Goal: Obtain resource: Download file/media

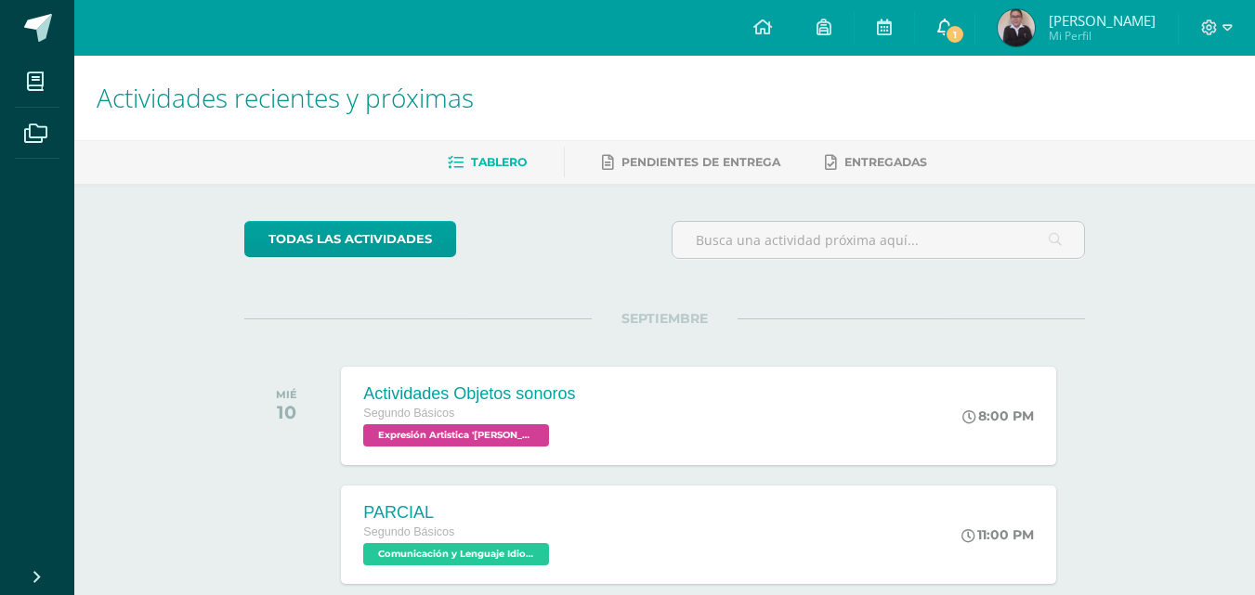
click at [965, 28] on span "1" at bounding box center [955, 34] width 20 height 20
click at [66, 25] on span at bounding box center [102, 28] width 87 height 39
click at [30, 32] on span at bounding box center [38, 28] width 28 height 28
click at [58, 7] on link at bounding box center [37, 28] width 74 height 56
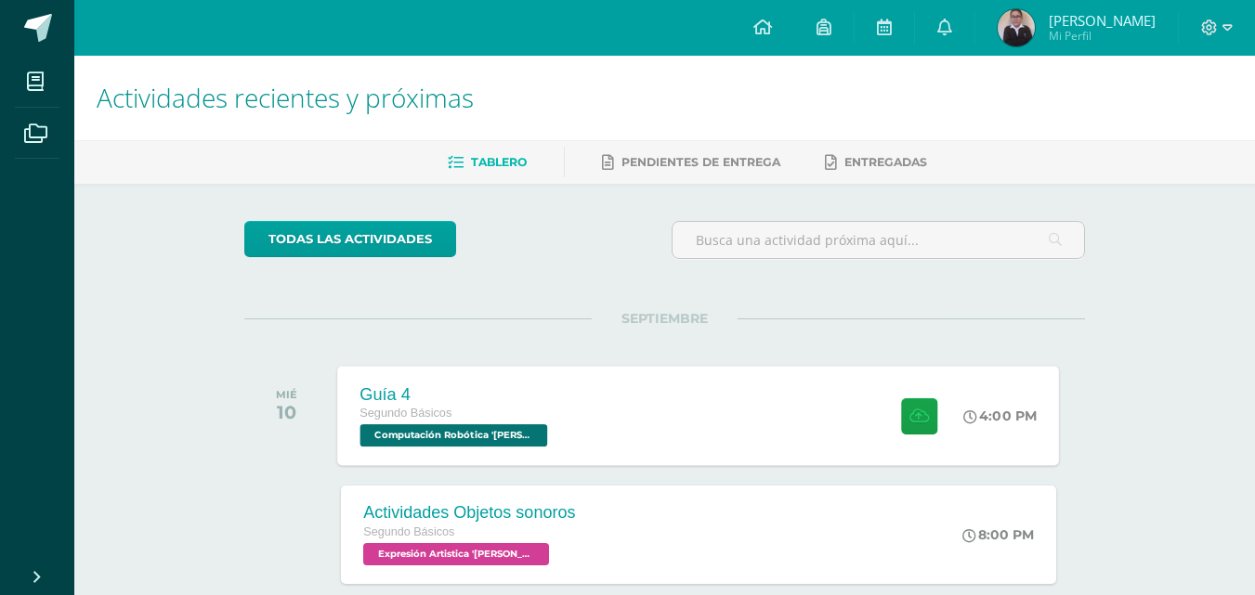
drag, startPoint x: 498, startPoint y: 396, endPoint x: 469, endPoint y: 393, distance: 28.9
click at [492, 400] on div "Guía 4" at bounding box center [456, 395] width 192 height 20
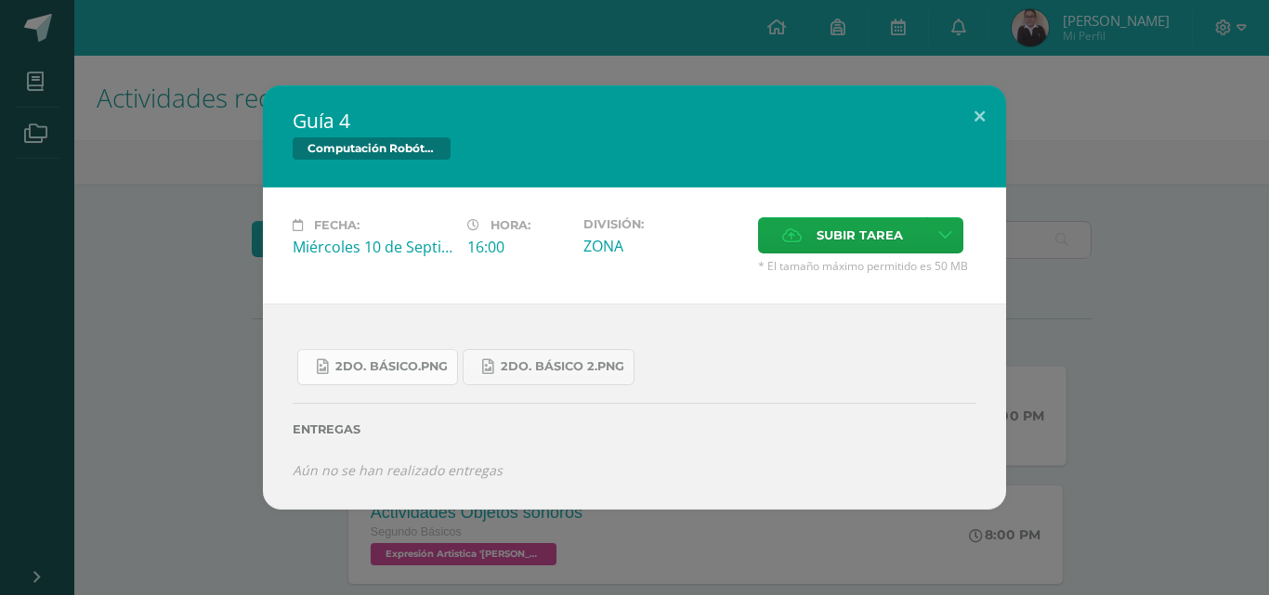
click at [422, 378] on link "2do. Básico.png" at bounding box center [377, 367] width 161 height 36
click at [586, 349] on link "2do. Básico 2.png" at bounding box center [549, 367] width 172 height 36
